Goal: Information Seeking & Learning: Compare options

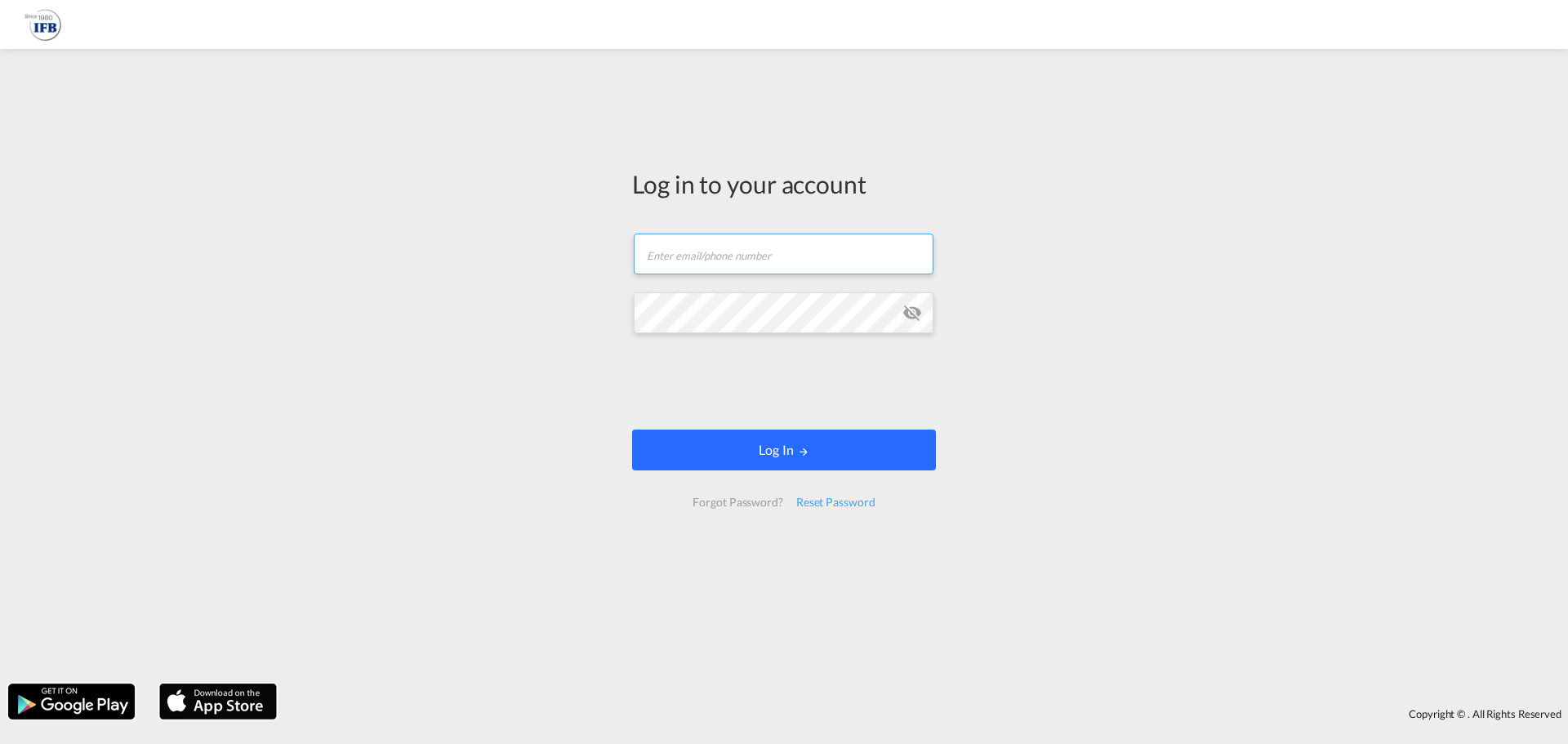
type input "[PERSON_NAME][EMAIL_ADDRESS][DOMAIN_NAME]"
click at [820, 451] on button "Log In" at bounding box center [784, 449] width 304 height 41
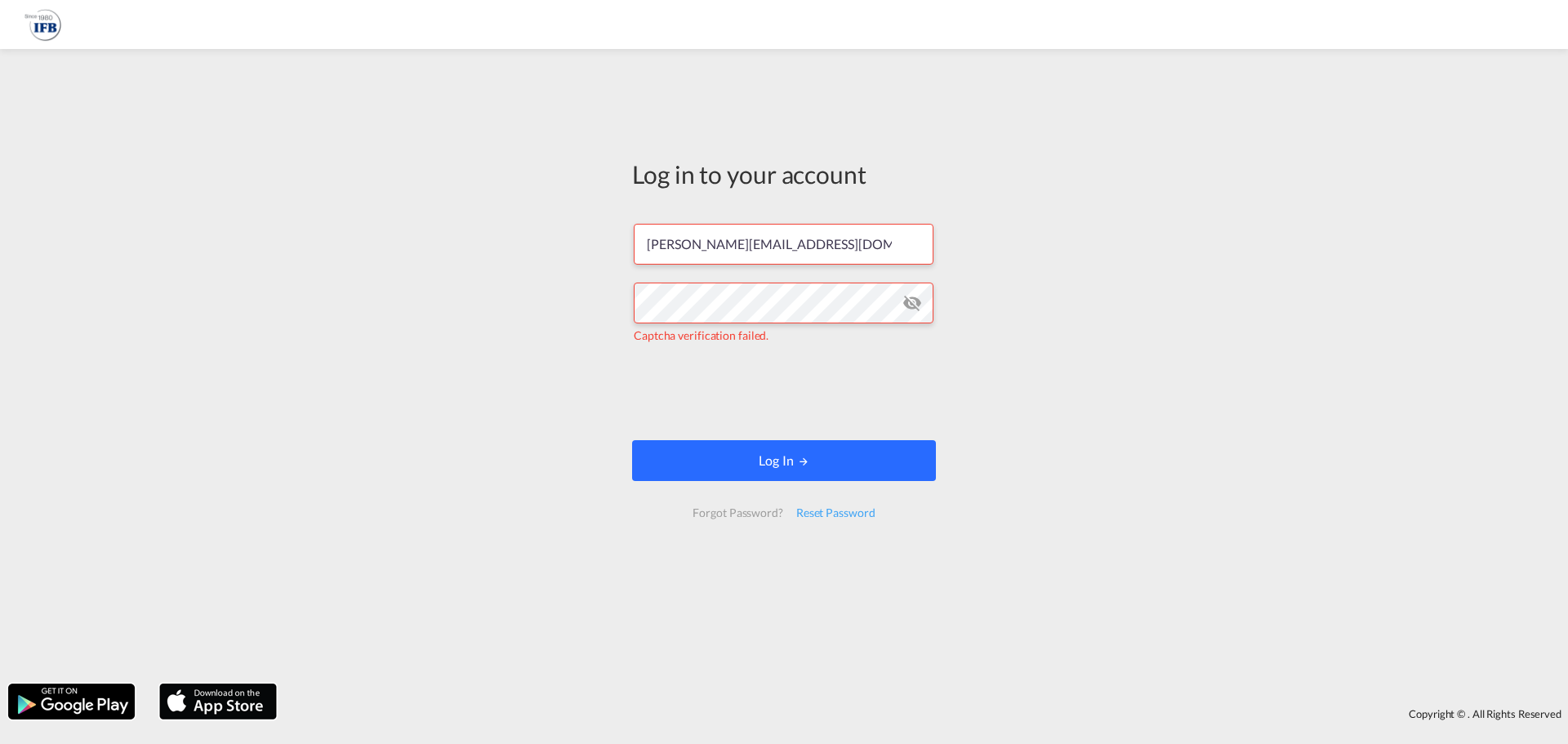
click at [791, 461] on button "Log In" at bounding box center [784, 460] width 304 height 41
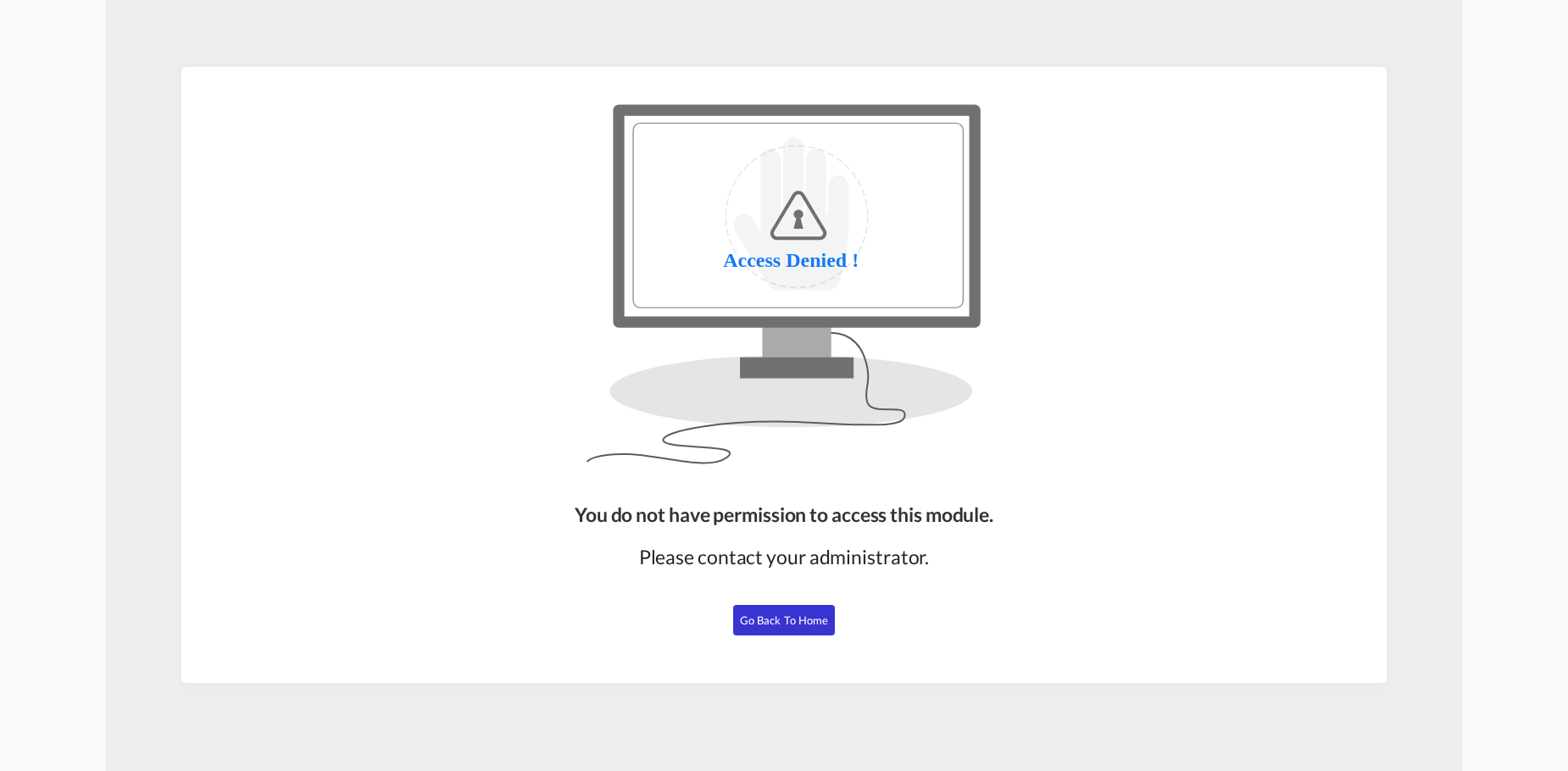
click at [803, 621] on span "Go Back to Home" at bounding box center [784, 620] width 89 height 13
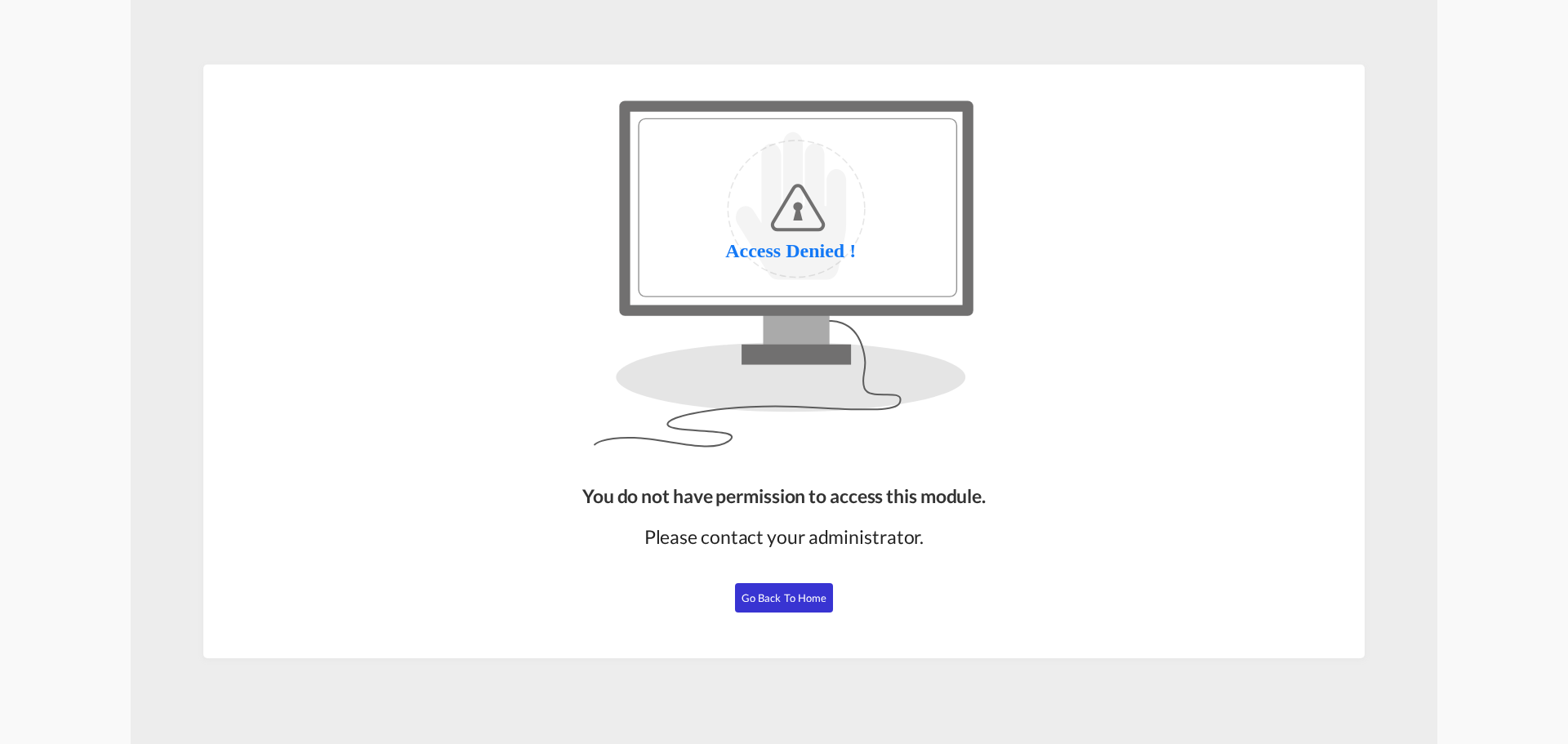
click at [781, 598] on span "Go Back to Home" at bounding box center [784, 598] width 86 height 13
